Goal: Task Accomplishment & Management: Use online tool/utility

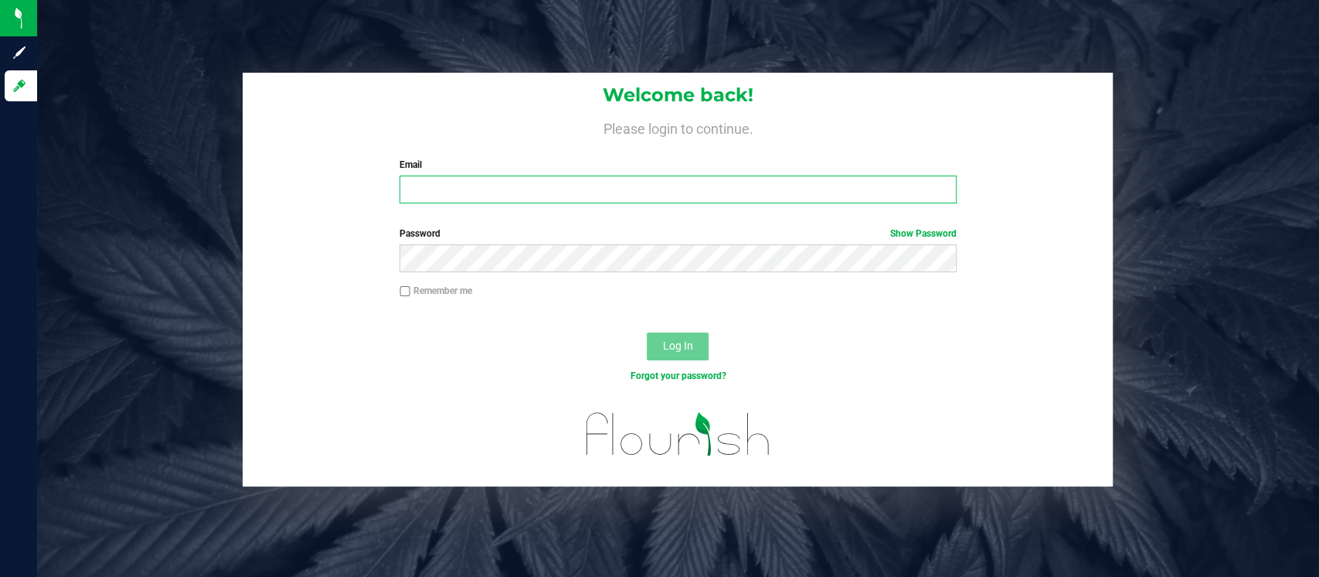
click at [499, 183] on input "Email" at bounding box center [678, 189] width 557 height 28
type input "JHUNNICUTT@LIVEPARALLEL.COM"
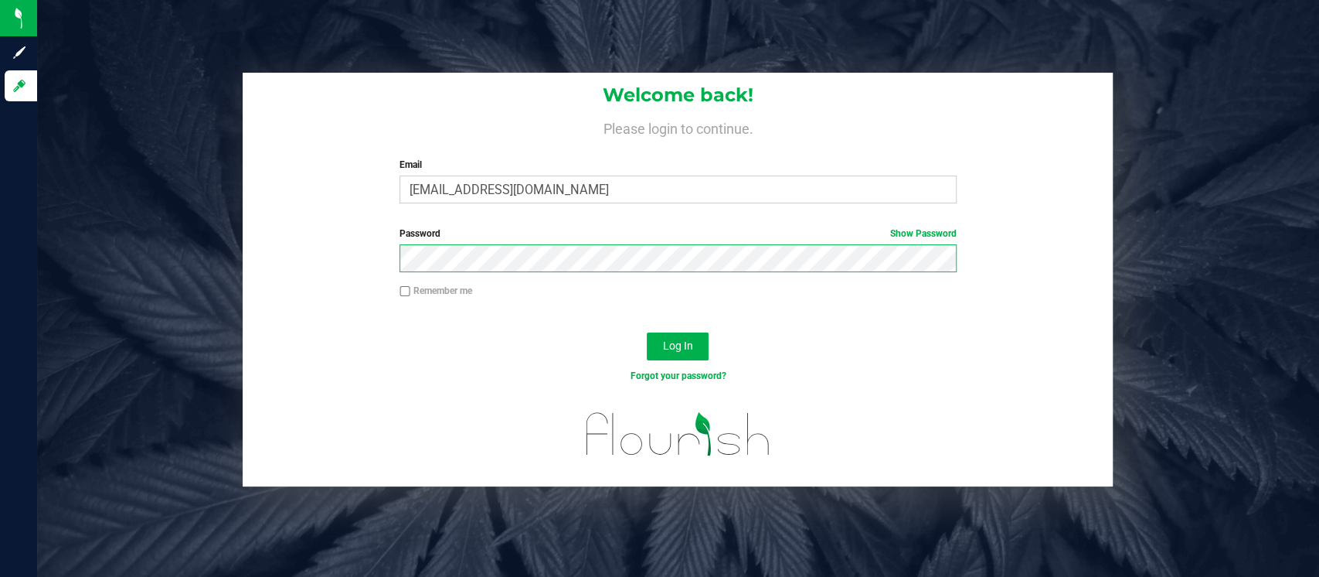
click at [647, 332] on button "Log In" at bounding box center [678, 346] width 62 height 28
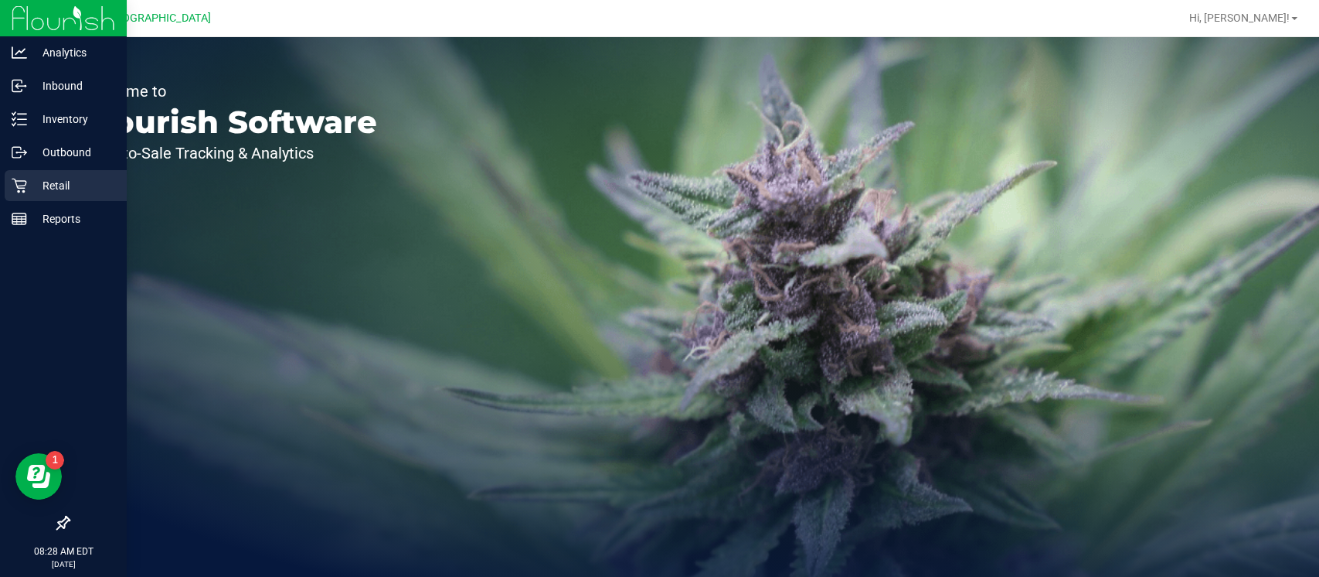
click at [23, 192] on icon at bounding box center [19, 185] width 15 height 15
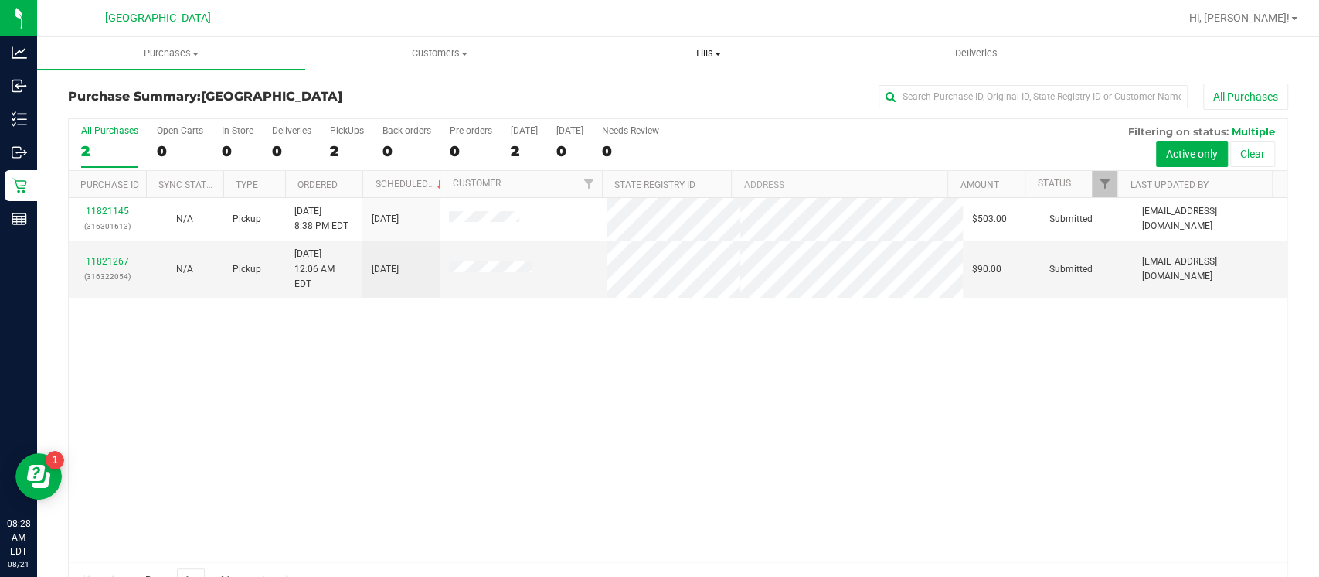
click at [676, 56] on span "Tills" at bounding box center [707, 53] width 267 height 14
click at [658, 93] on span "Manage tills" at bounding box center [625, 93] width 104 height 13
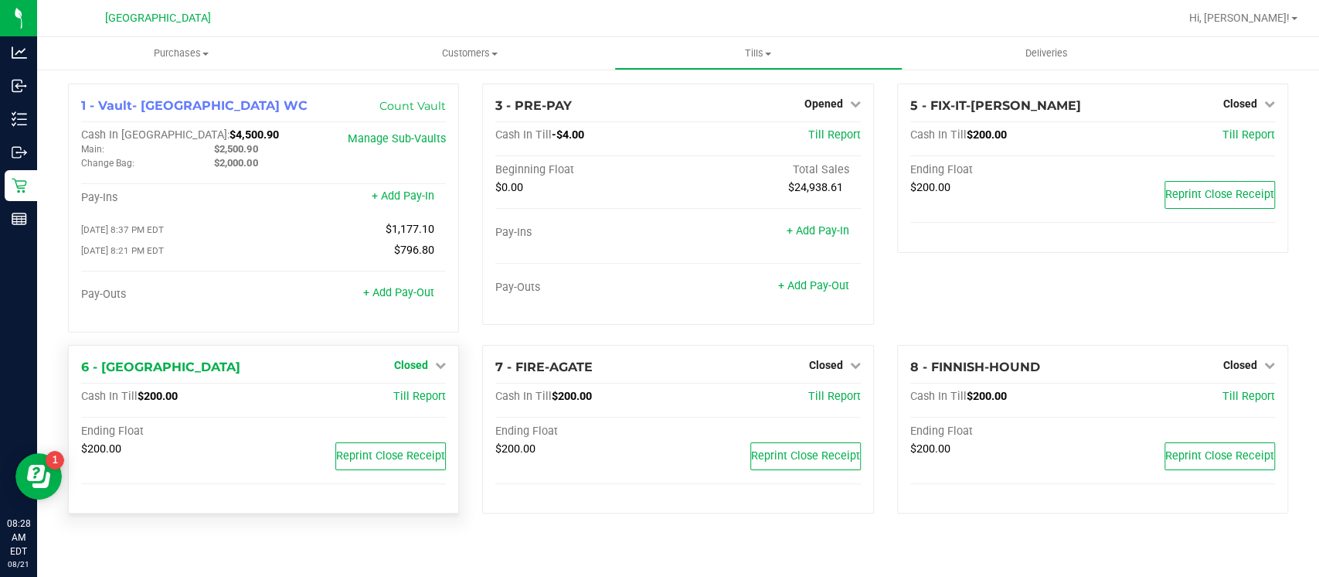
click at [438, 362] on icon at bounding box center [440, 364] width 11 height 11
click at [438, 399] on div "Open Till" at bounding box center [411, 396] width 114 height 19
click at [414, 395] on link "Open Till" at bounding box center [410, 396] width 41 height 12
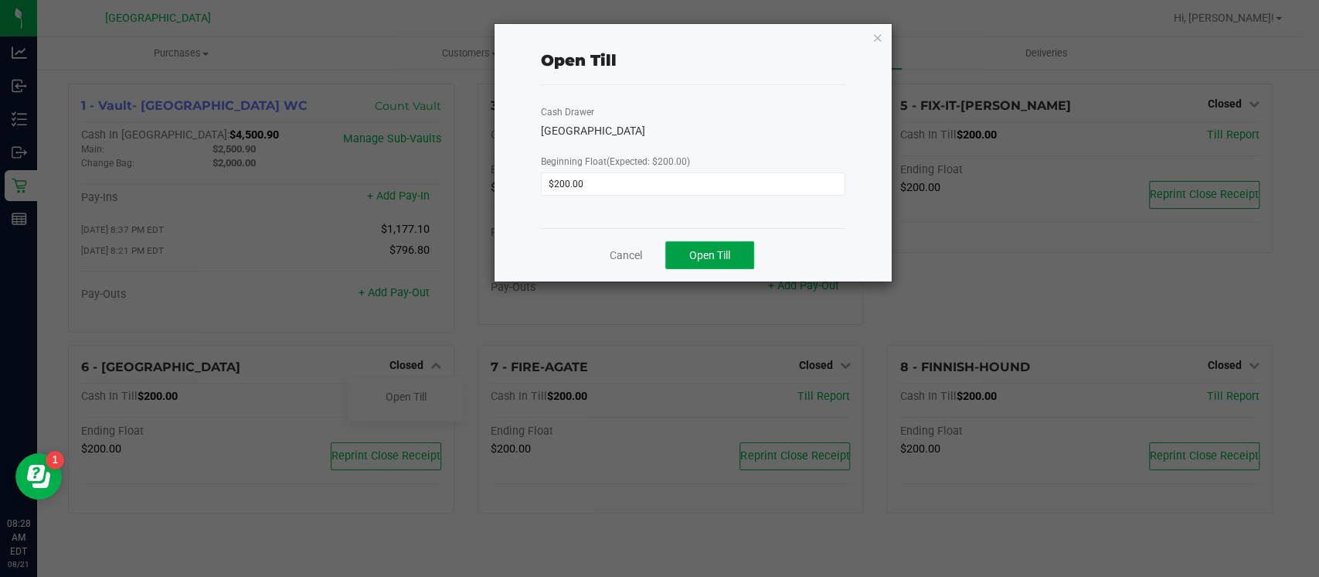
click at [723, 252] on span "Open Till" at bounding box center [709, 255] width 41 height 12
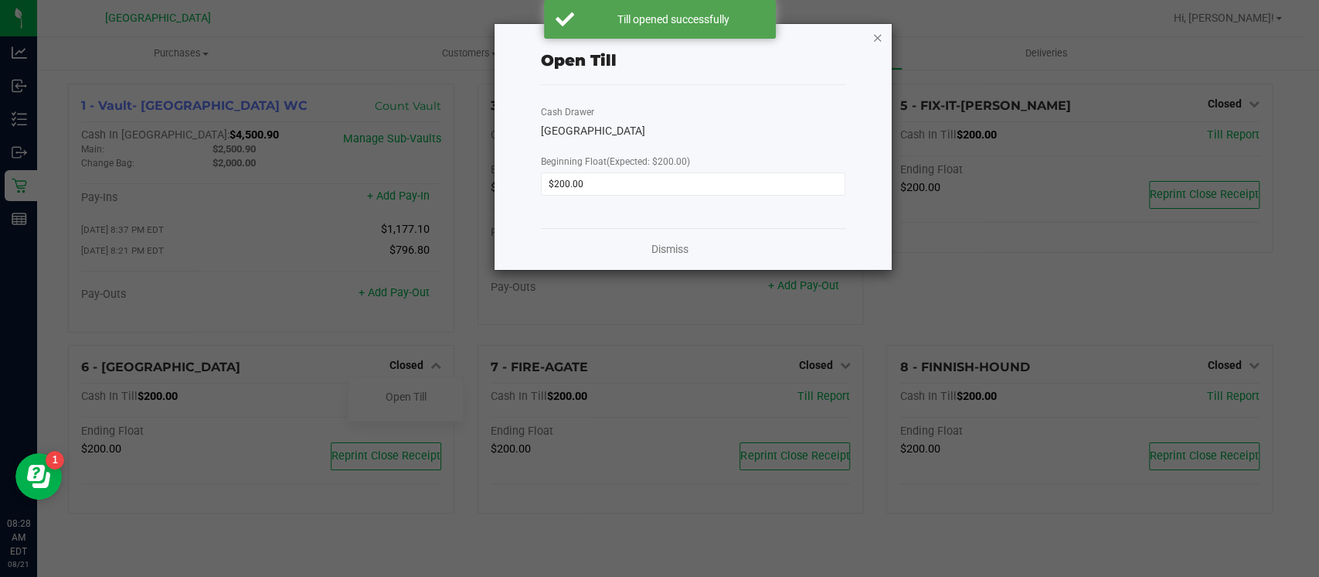
click at [881, 36] on icon "button" at bounding box center [878, 37] width 11 height 19
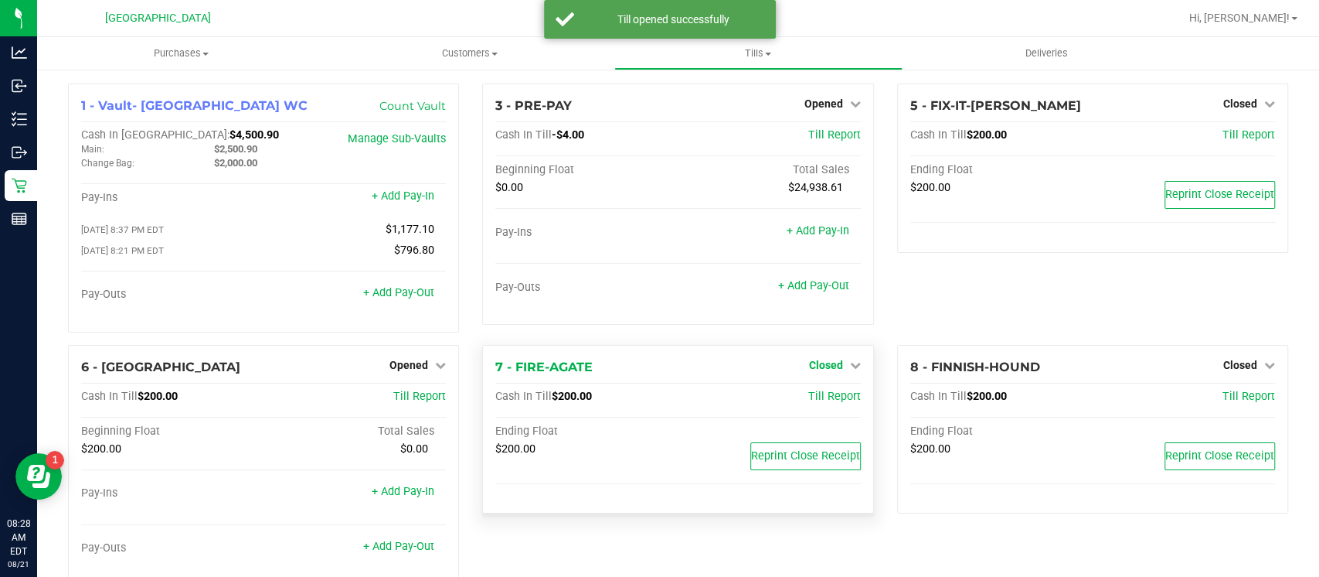
click at [850, 366] on icon at bounding box center [855, 364] width 11 height 11
click at [832, 396] on link "Open Till" at bounding box center [825, 396] width 41 height 12
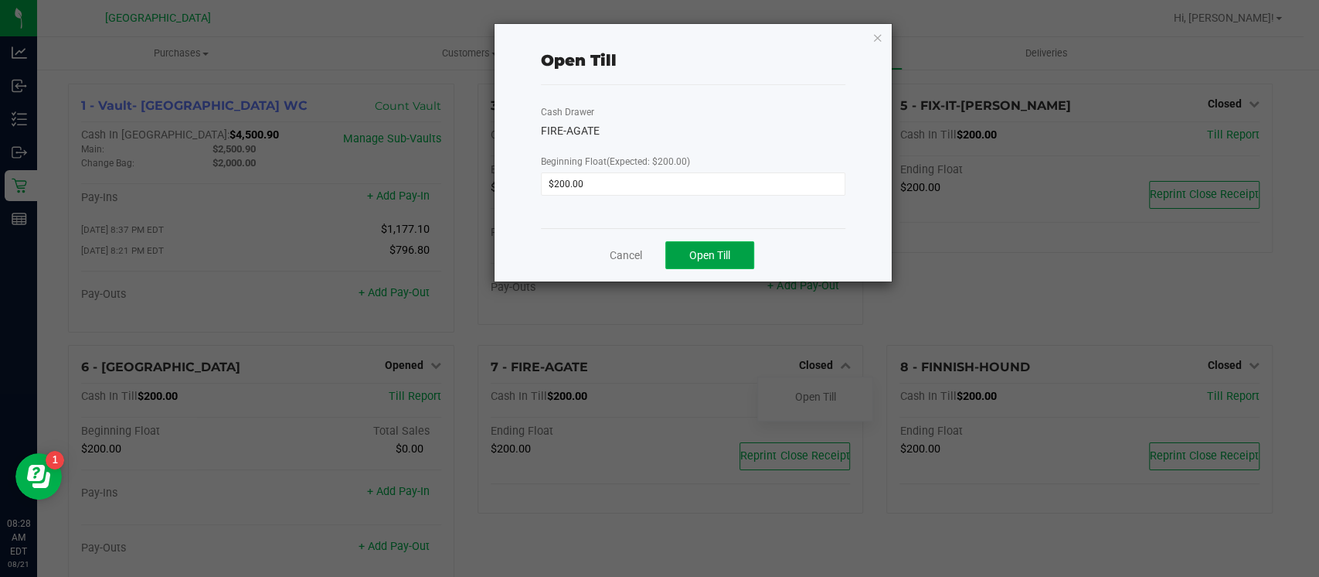
click at [720, 262] on button "Open Till" at bounding box center [709, 255] width 89 height 28
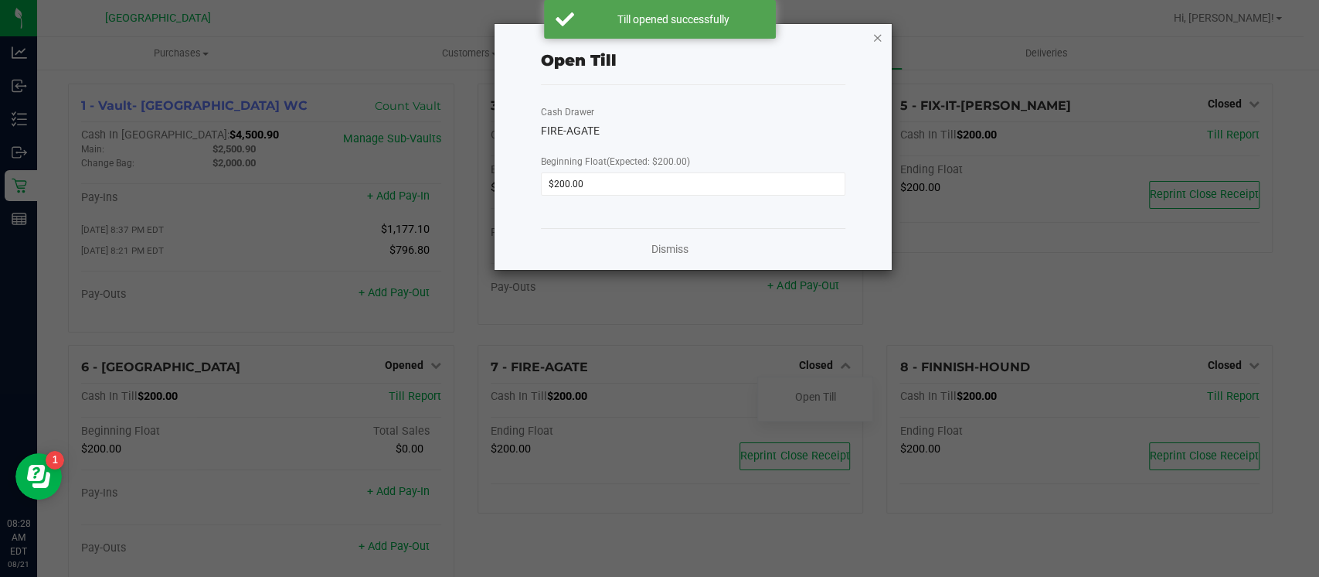
click at [879, 35] on icon "button" at bounding box center [878, 37] width 11 height 19
